Goal: Task Accomplishment & Management: Manage account settings

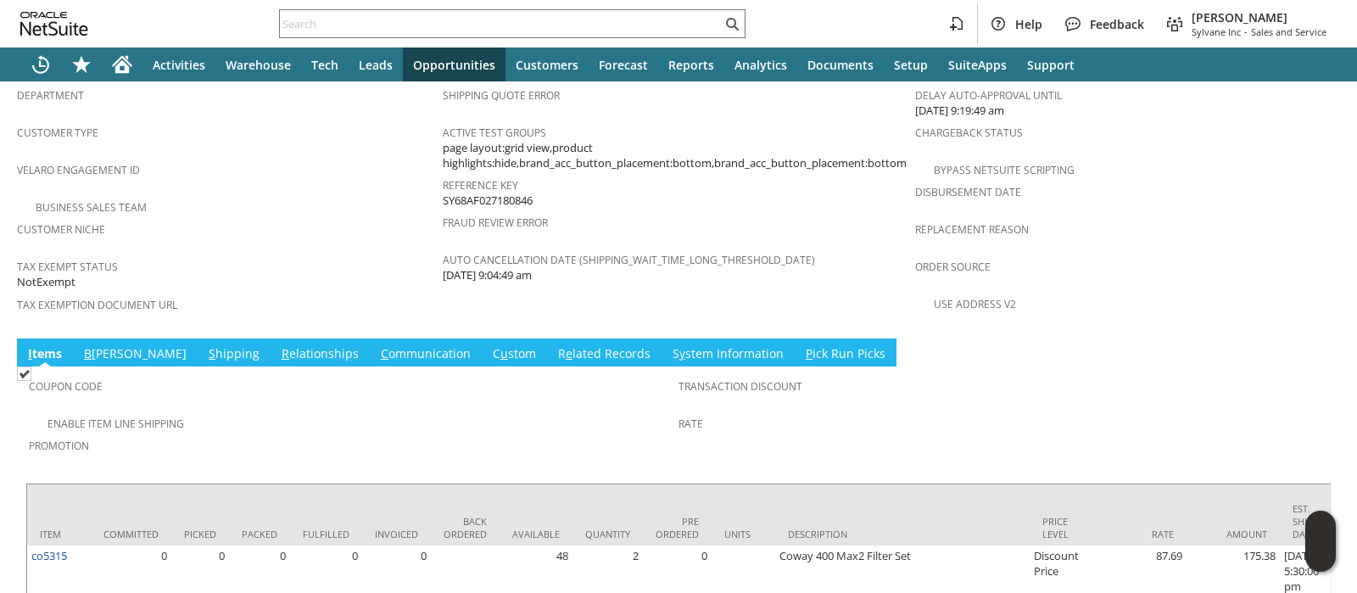
scroll to position [1117, 0]
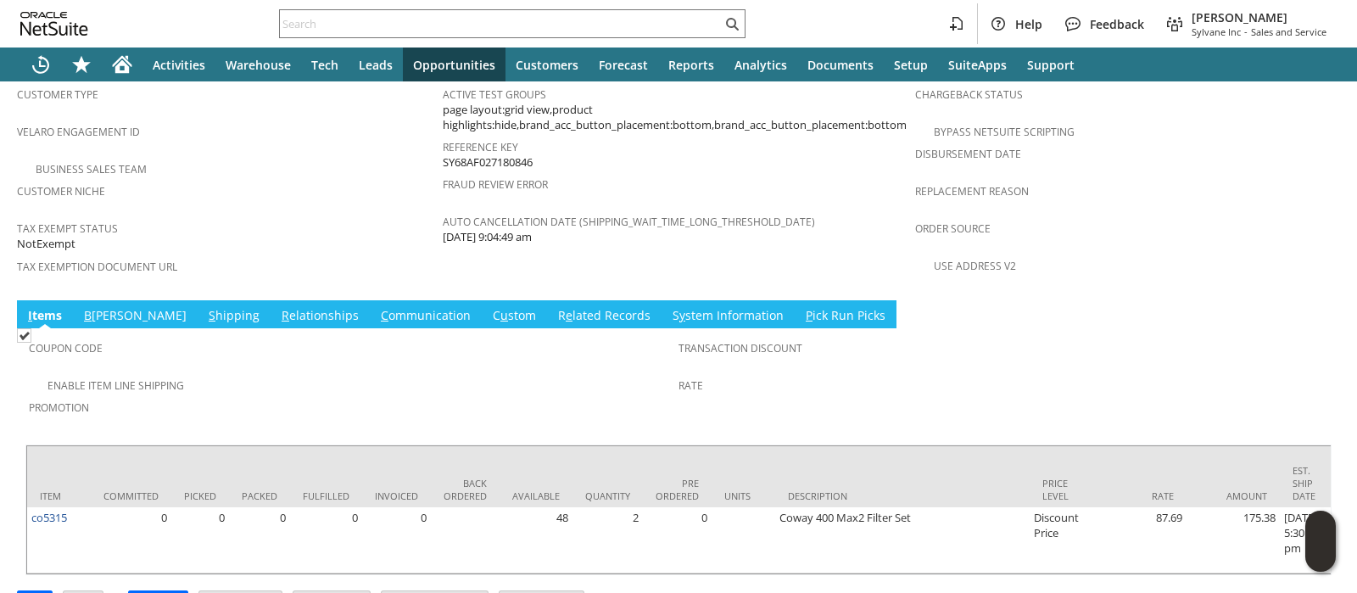
click at [204, 307] on link "S hipping" at bounding box center [233, 316] width 59 height 19
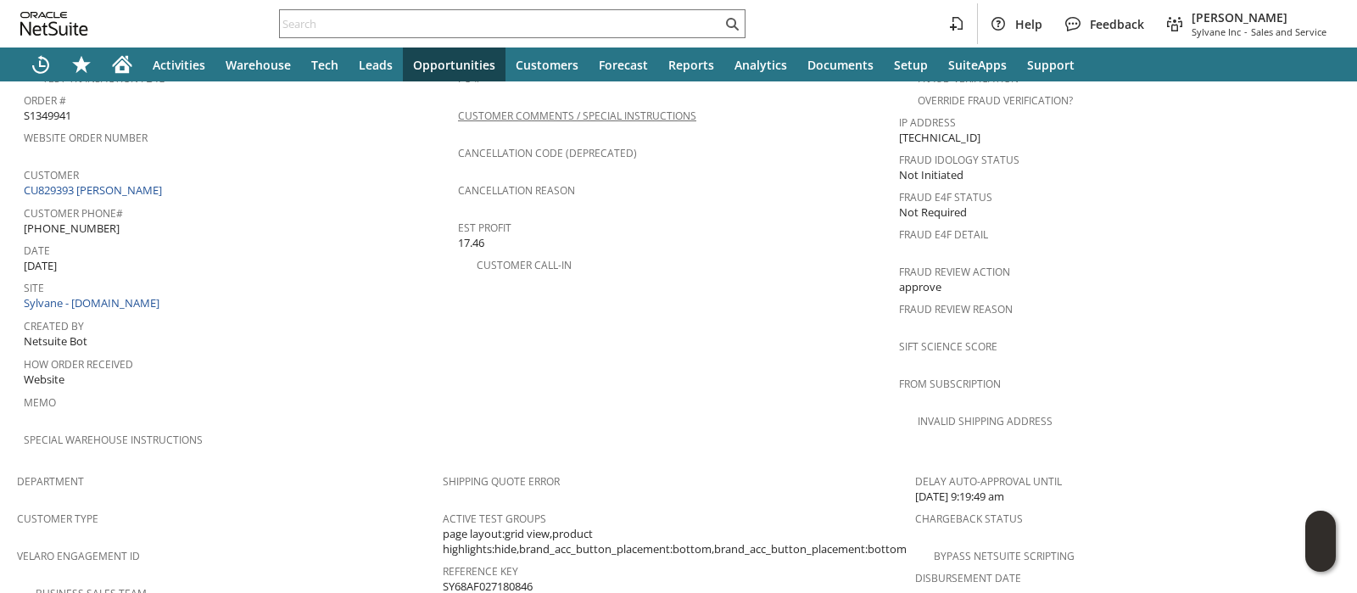
scroll to position [0, 0]
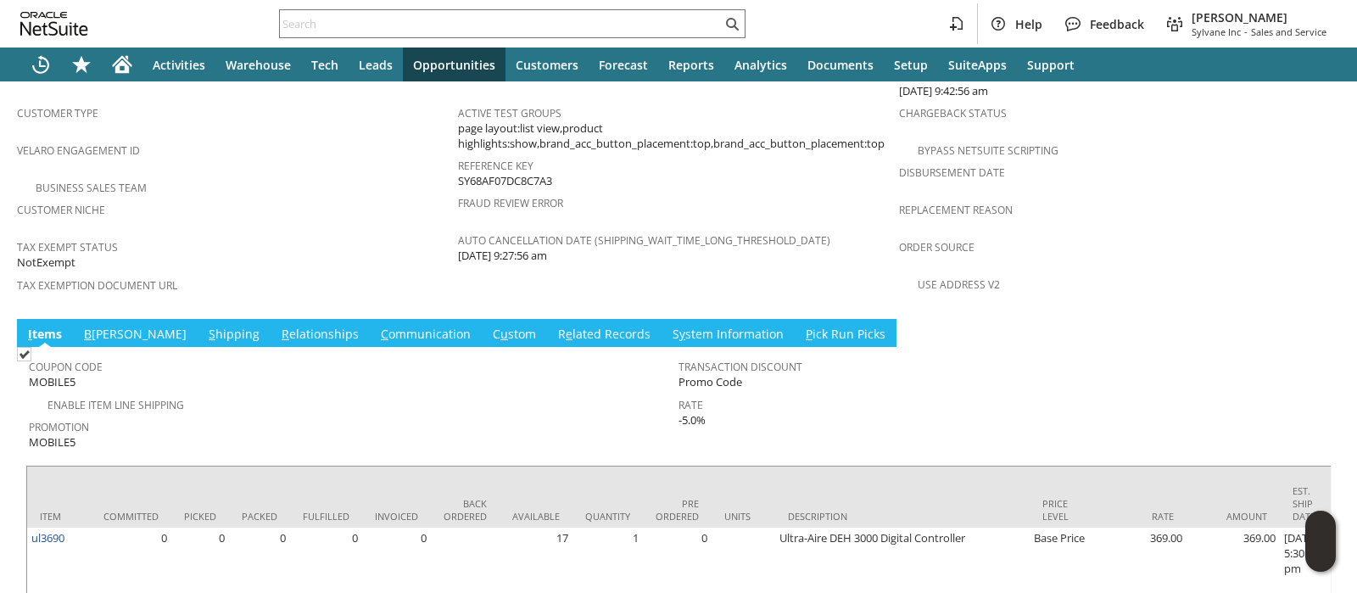
scroll to position [1132, 0]
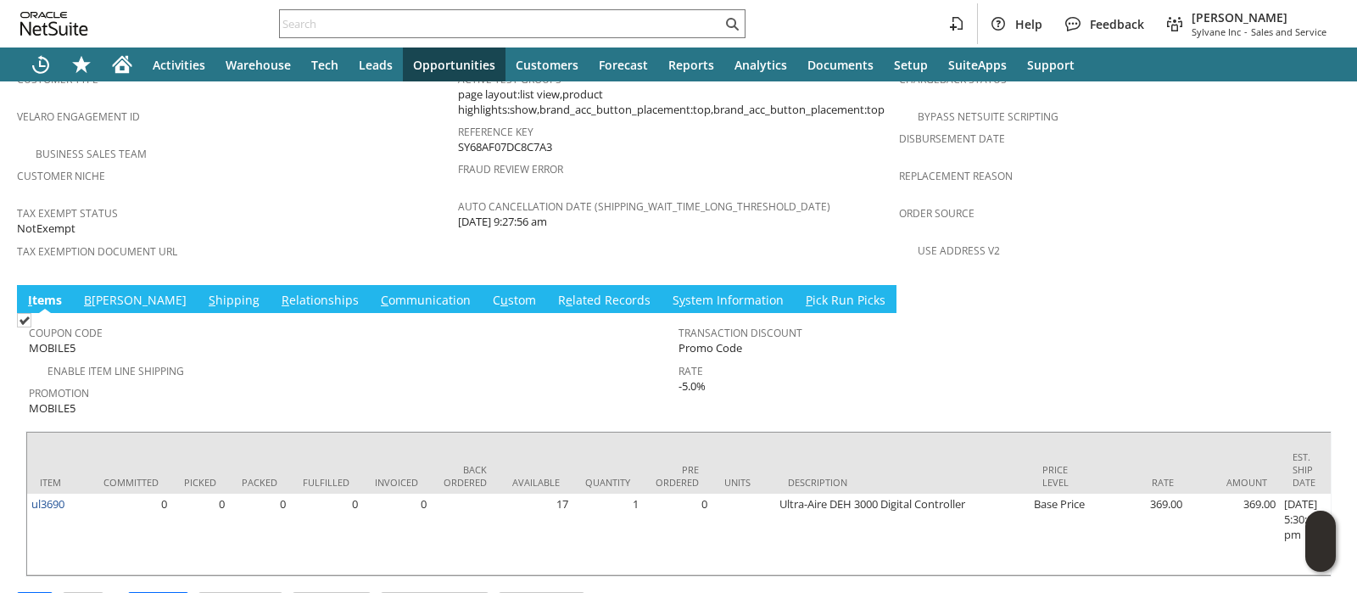
click at [96, 292] on link "B [PERSON_NAME]" at bounding box center [135, 301] width 111 height 19
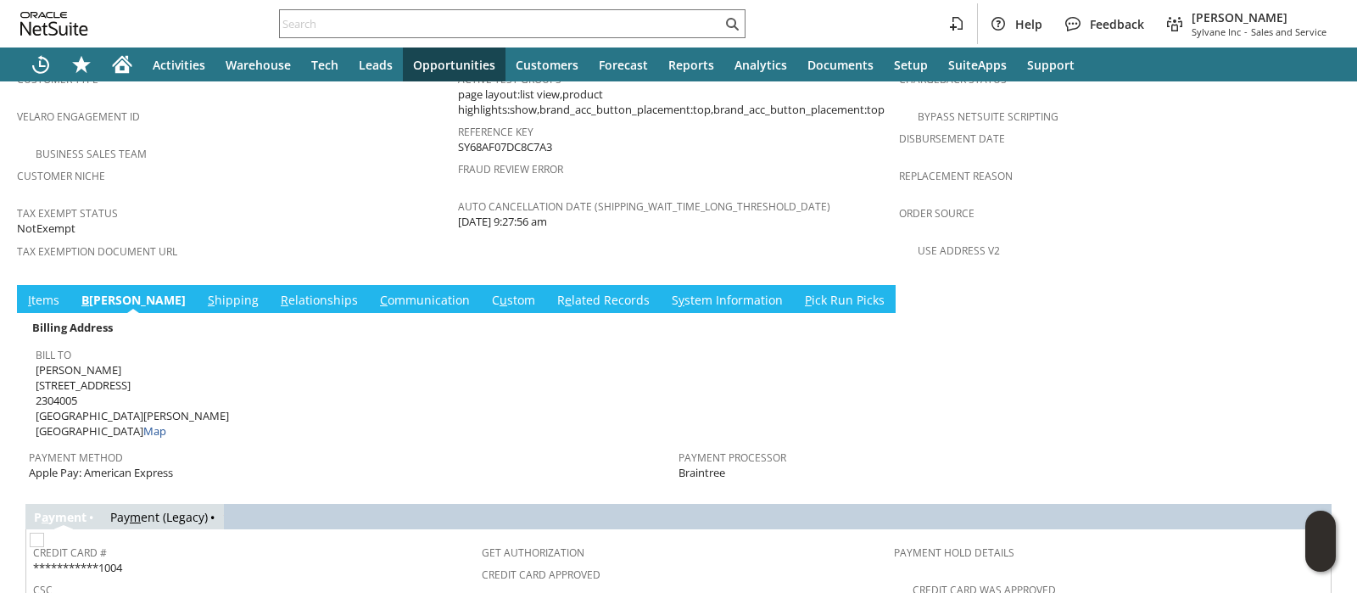
click at [51, 285] on td "I tems" at bounding box center [43, 299] width 53 height 28
click at [208, 292] on span "S" at bounding box center [211, 300] width 7 height 16
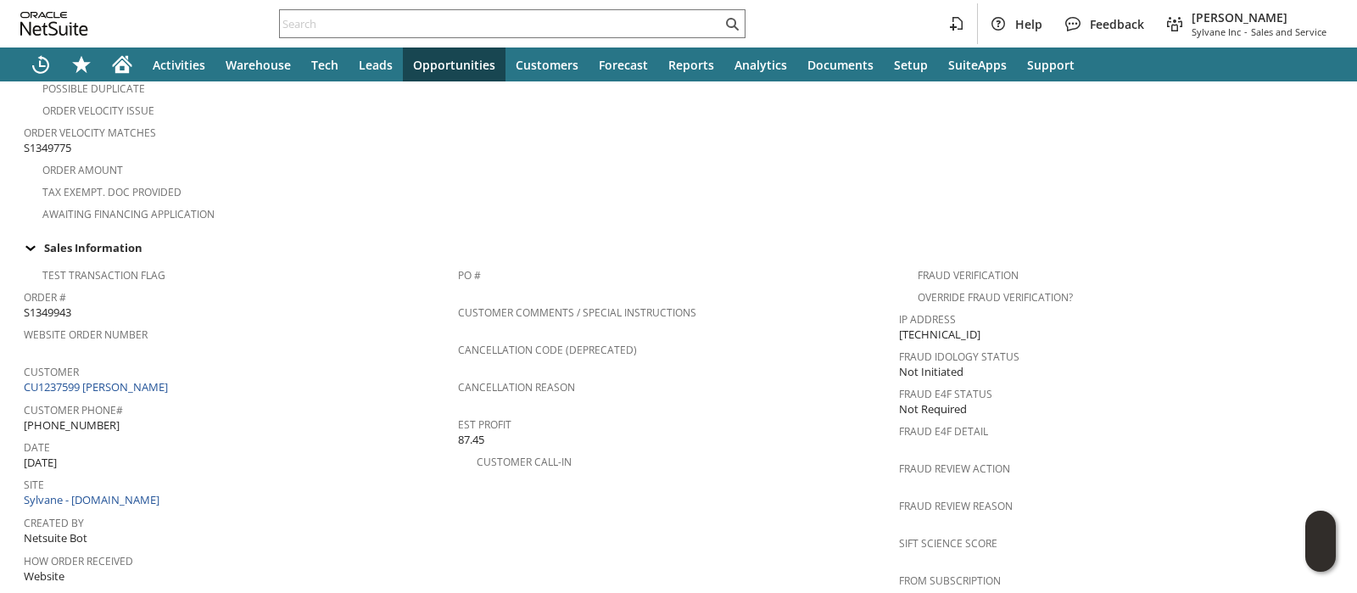
scroll to position [390, 0]
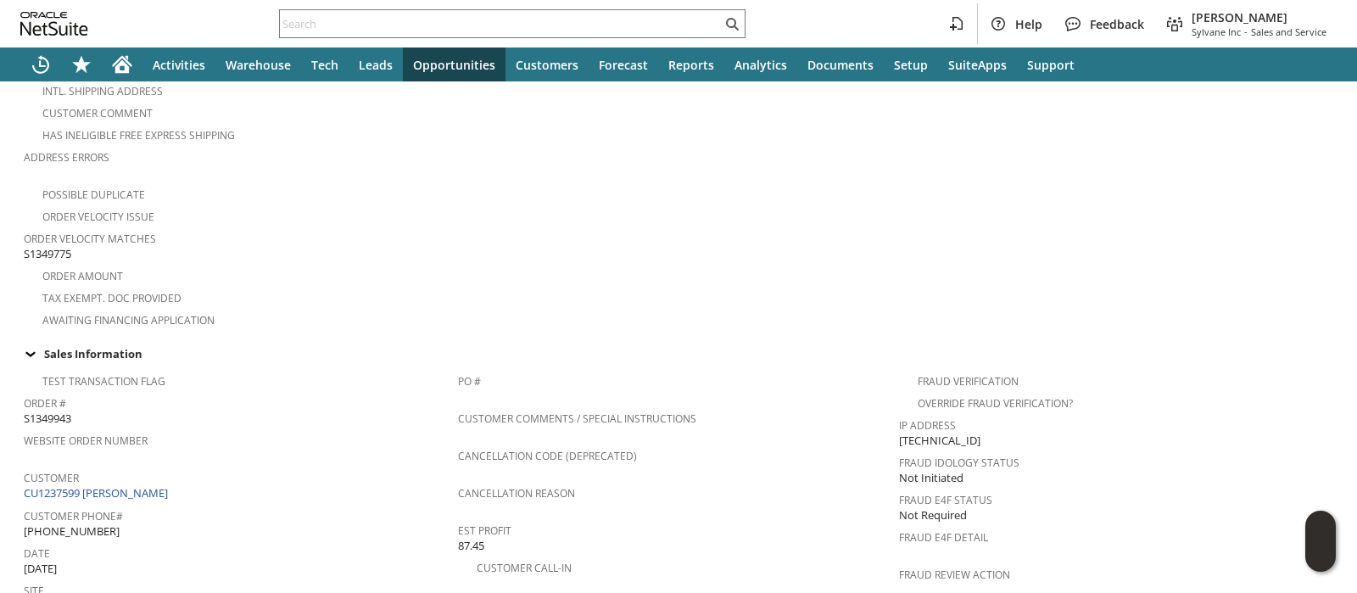
click at [52, 246] on span "S1349775" at bounding box center [47, 254] width 47 height 16
copy span "S1349775"
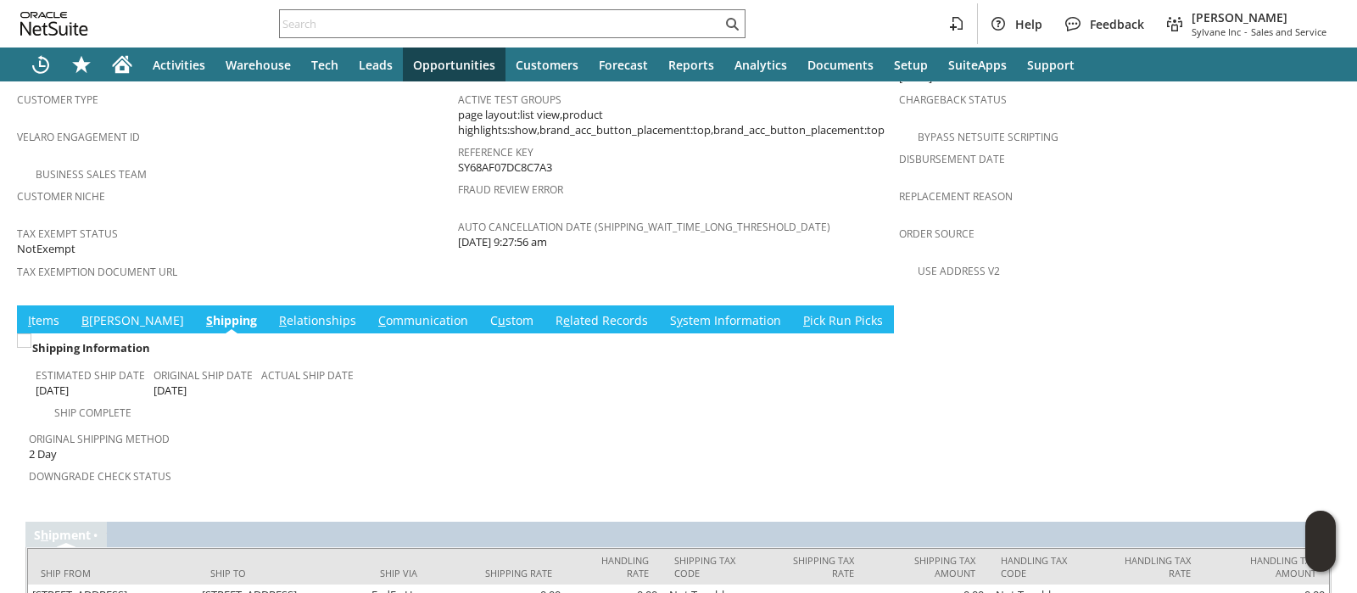
scroll to position [1141, 0]
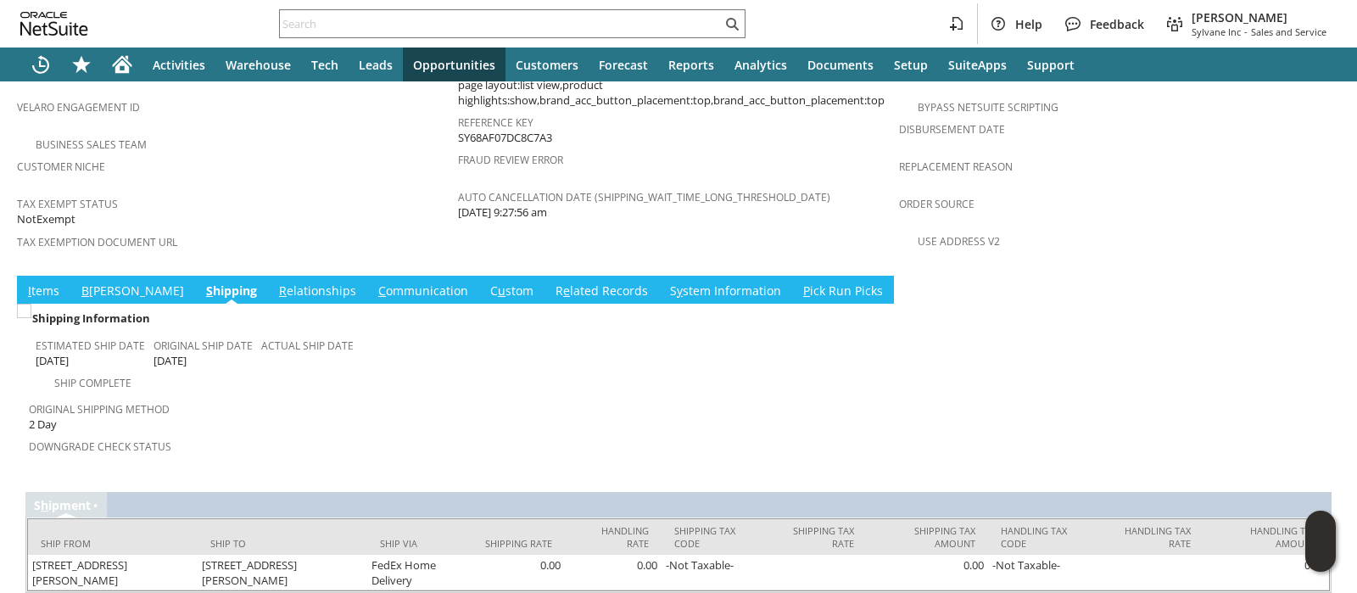
click at [86, 282] on span "B" at bounding box center [85, 290] width 8 height 16
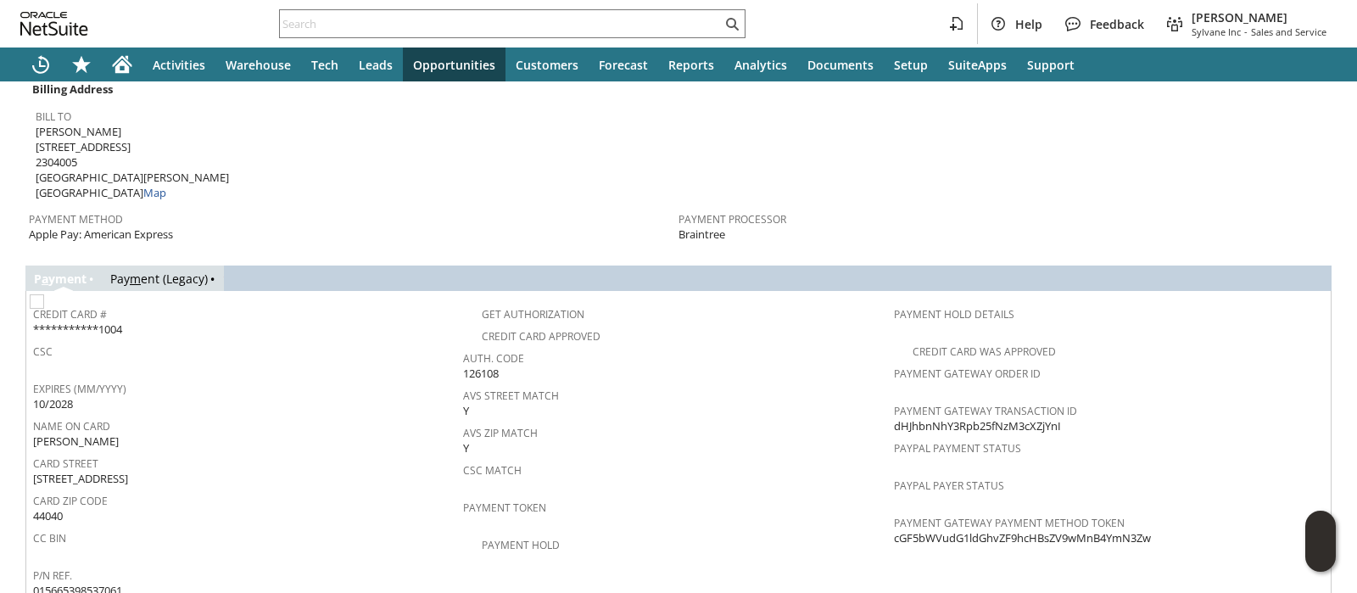
scroll to position [1446, 0]
